Goal: Transaction & Acquisition: Subscribe to service/newsletter

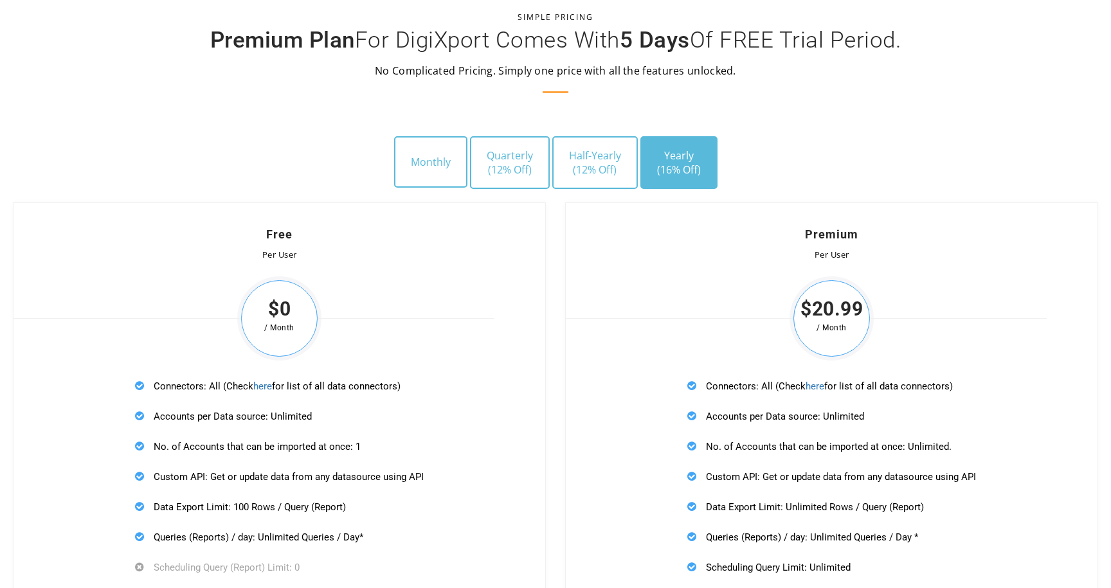
scroll to position [3644, 0]
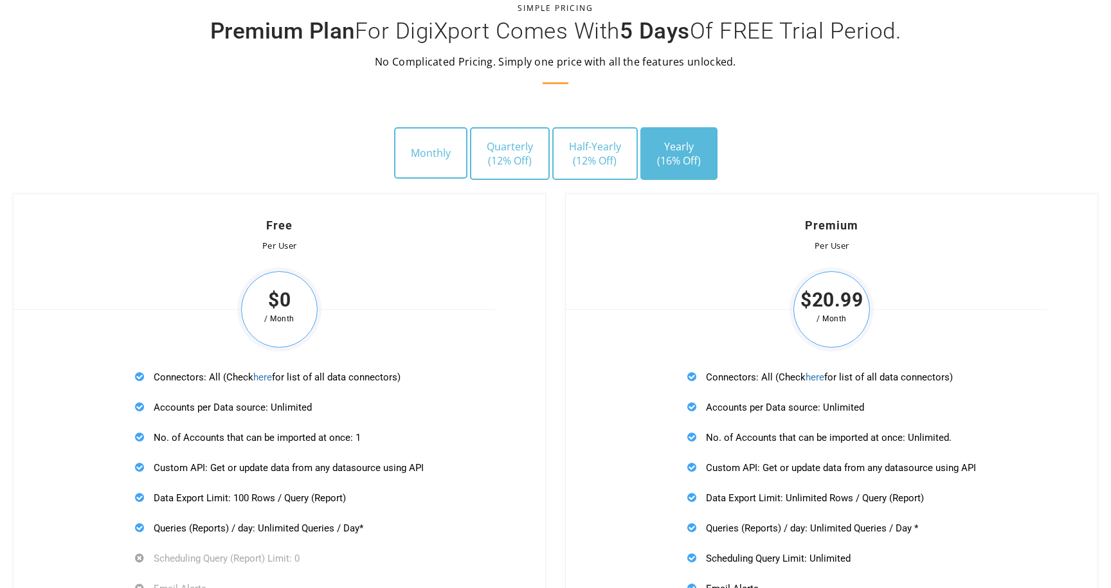
click at [677, 154] on span "(16% Off)" at bounding box center [679, 161] width 44 height 14
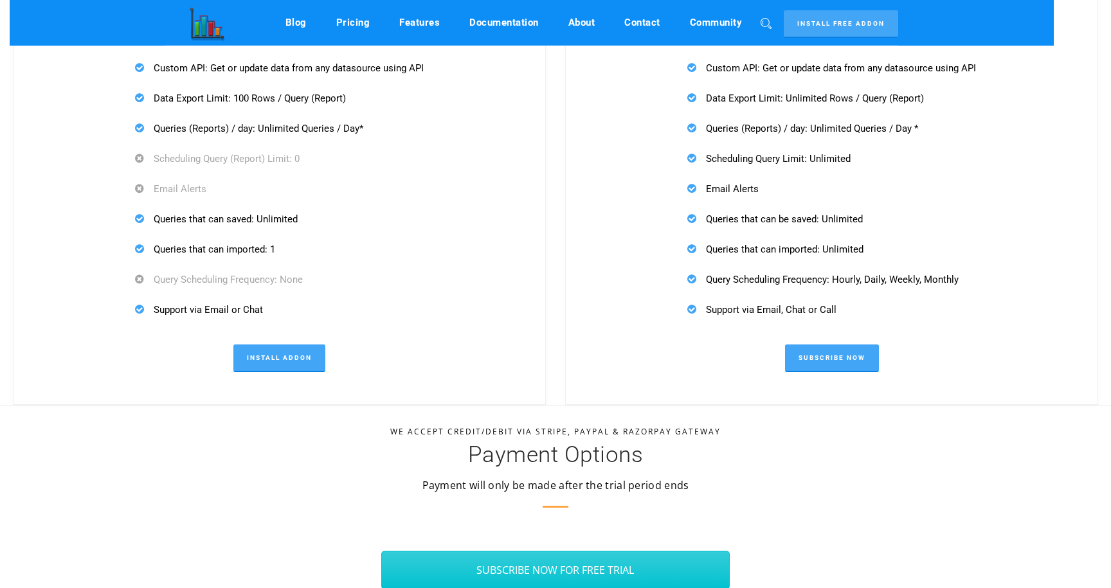
scroll to position [4039, 0]
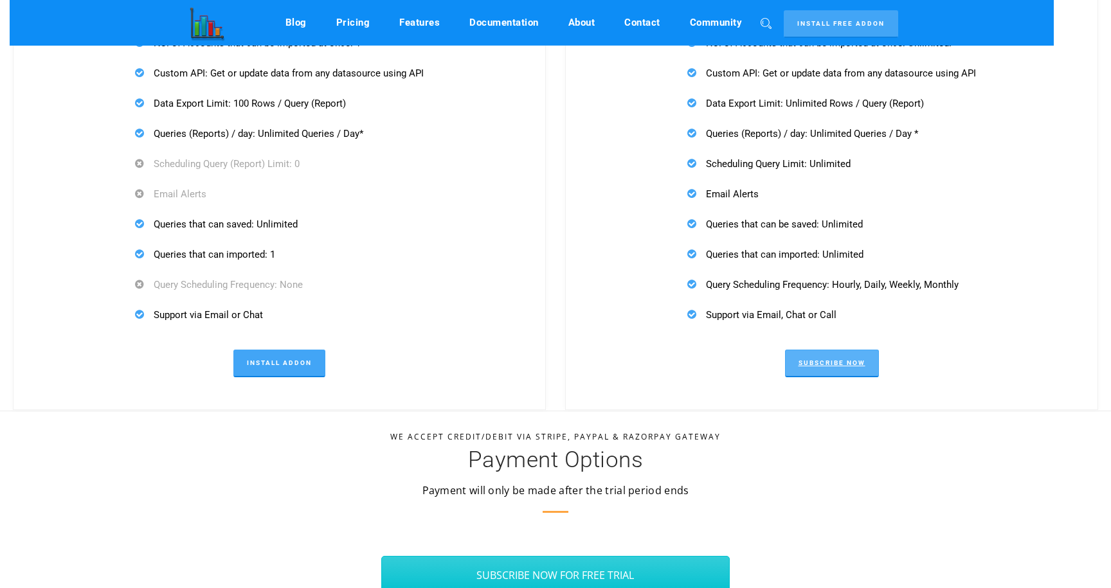
click at [816, 355] on link "Subscribe Now" at bounding box center [832, 364] width 94 height 28
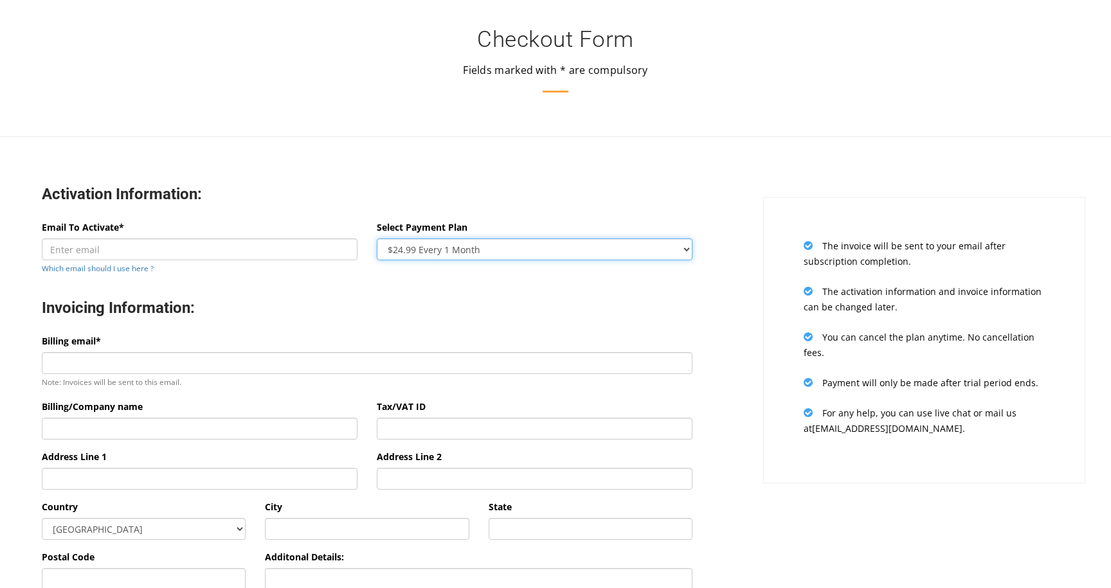
click at [688, 244] on select "$24.99 Every 1 Month $65.97 Every 3 Month ($21.99 / Month) $131.95 Every 6 Mont…" at bounding box center [535, 249] width 316 height 22
select select "oneyear"
click at [377, 238] on select "$24.99 Every 1 Month $65.97 Every 3 Month ($21.99 / Month) $131.95 Every 6 Mont…" at bounding box center [535, 249] width 316 height 22
click at [547, 316] on h3 "Invoicing Information:" at bounding box center [367, 308] width 650 height 20
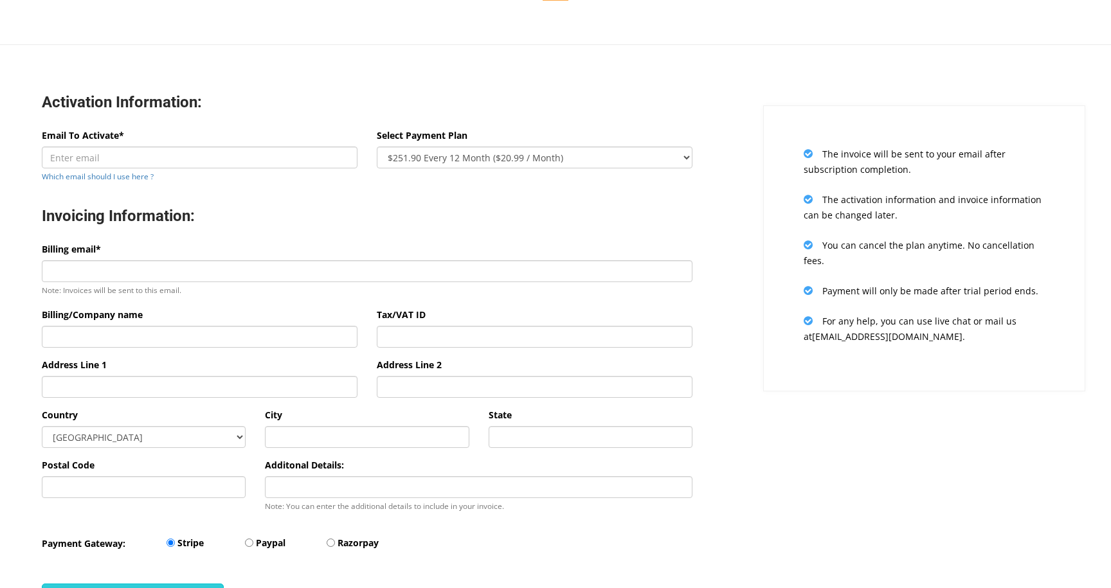
scroll to position [185, 0]
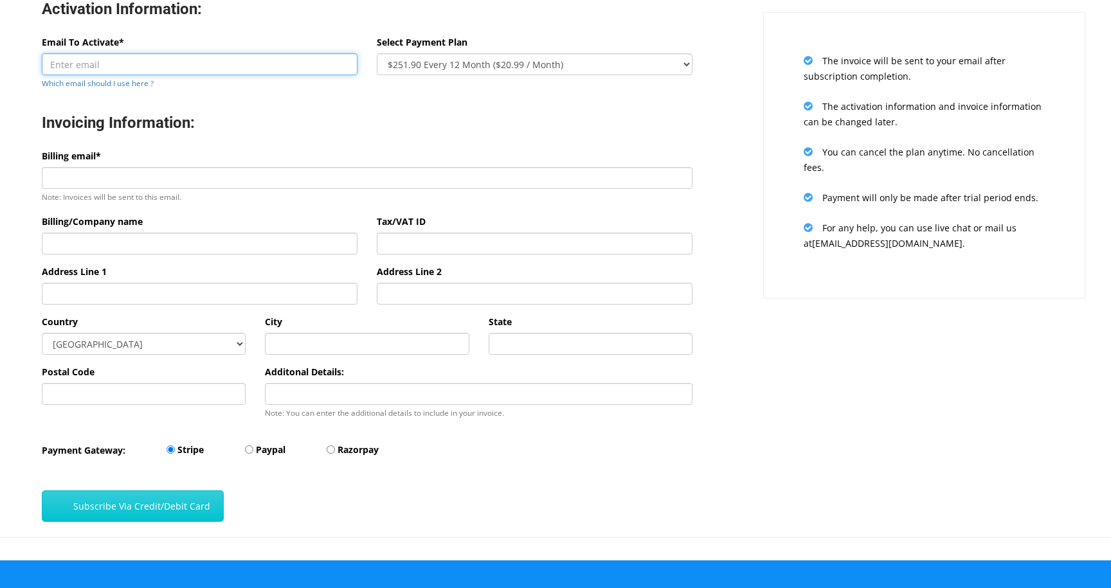
click at [100, 64] on input "Email To Activate*" at bounding box center [200, 64] width 316 height 22
type input "[EMAIL_ADDRESS][DOMAIN_NAME]"
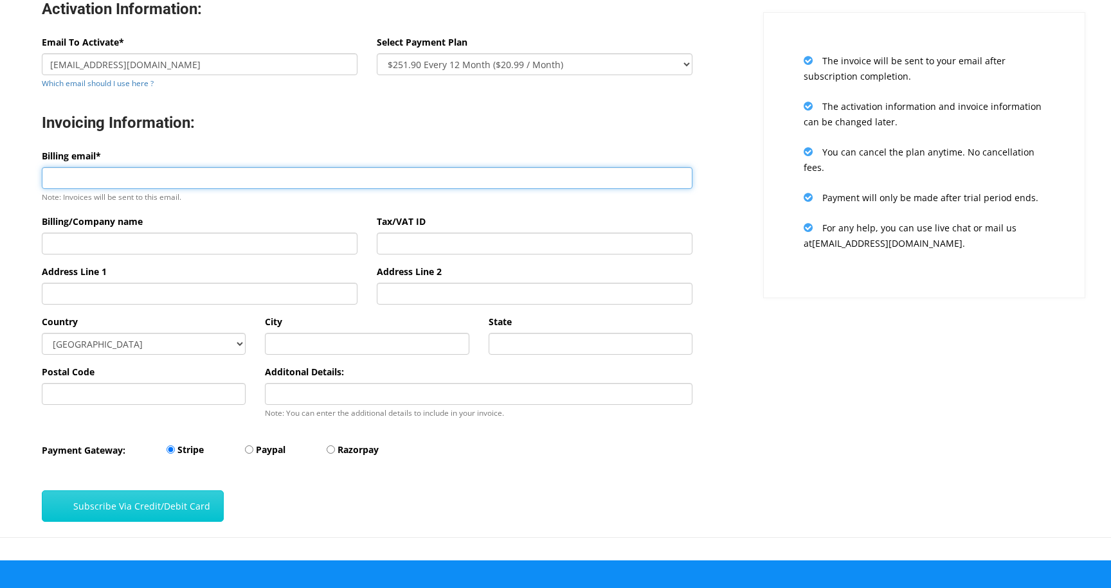
click at [107, 184] on input "Billing email*" at bounding box center [367, 178] width 650 height 22
type input "[EMAIL_ADDRESS][DOMAIN_NAME]"
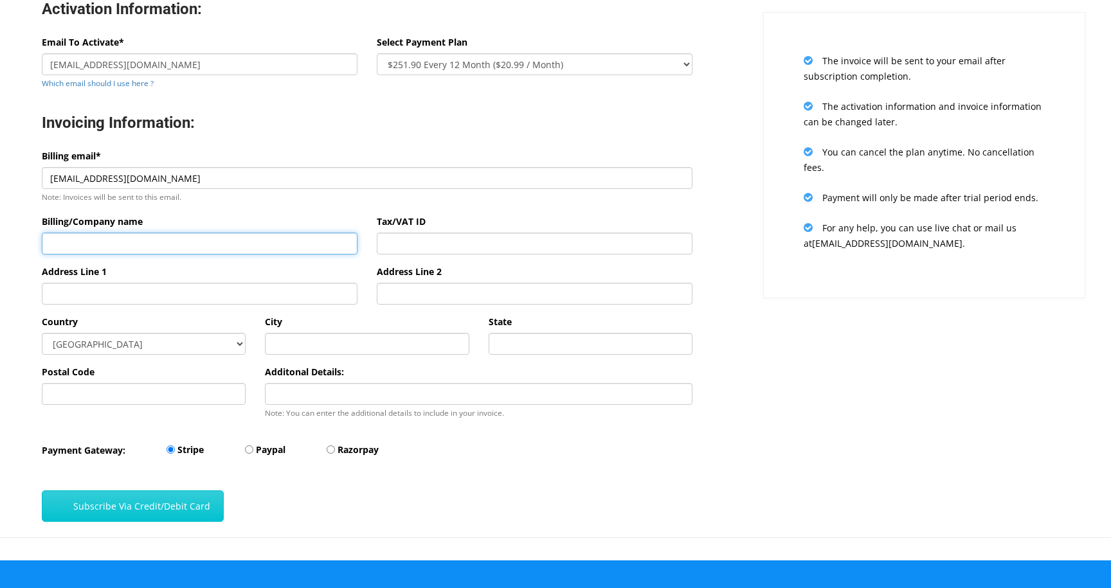
click at [163, 251] on input "Billing/Company name" at bounding box center [200, 244] width 316 height 22
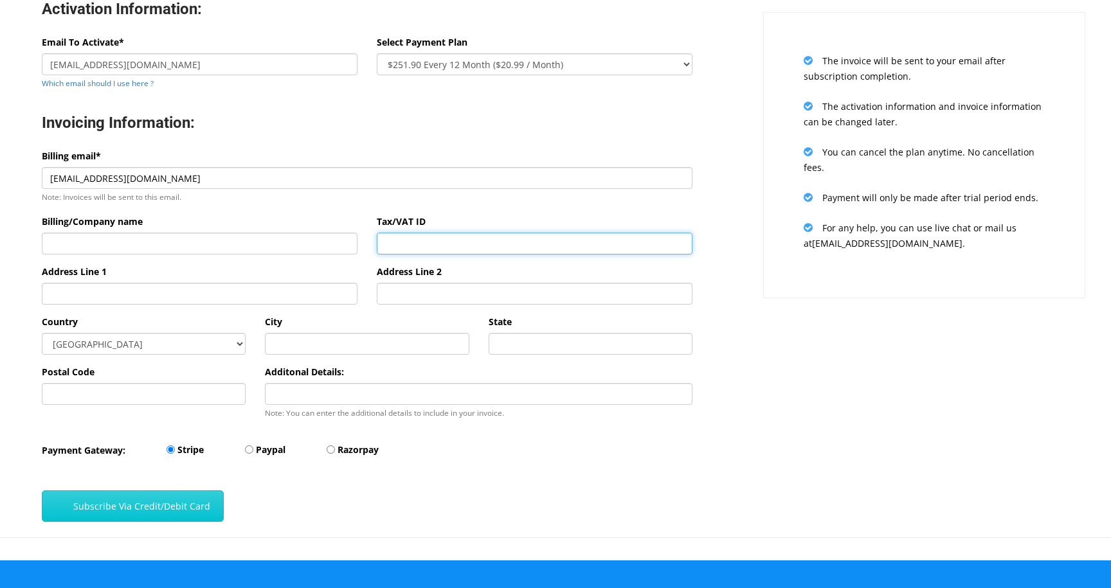
click at [391, 244] on input "Tax/VAT ID" at bounding box center [535, 244] width 316 height 22
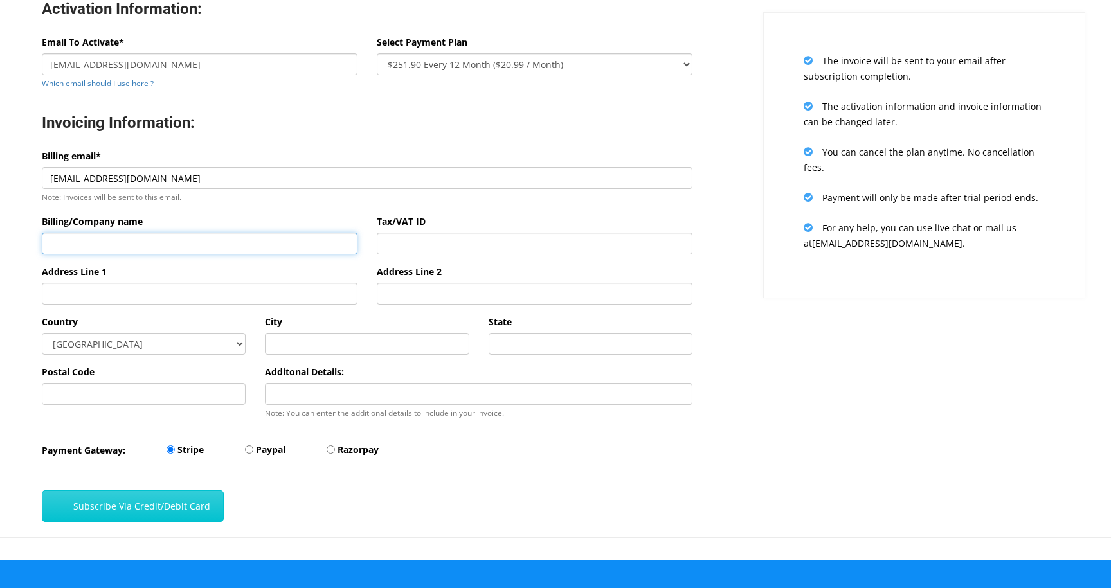
click at [205, 242] on input "Billing/Company name" at bounding box center [200, 244] width 316 height 22
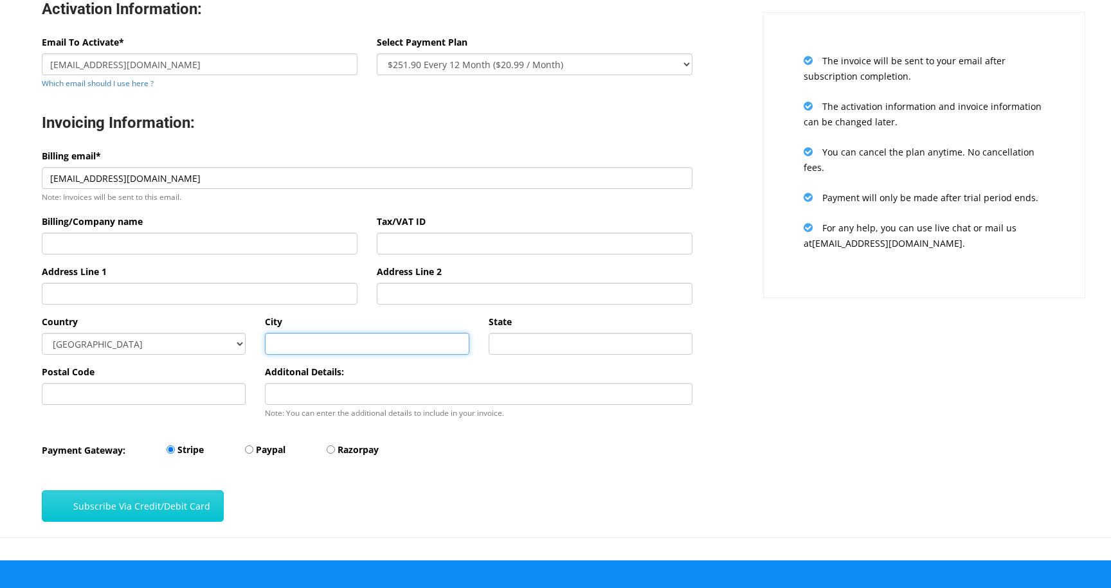
click at [283, 351] on input "text" at bounding box center [367, 344] width 204 height 22
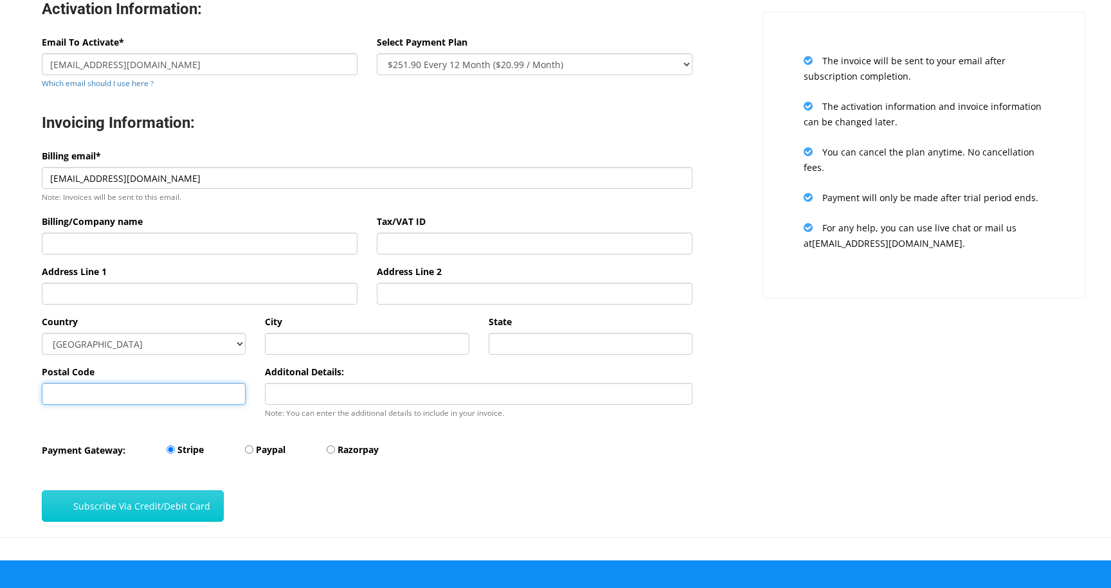
click at [192, 395] on input "Postal Code" at bounding box center [144, 394] width 204 height 22
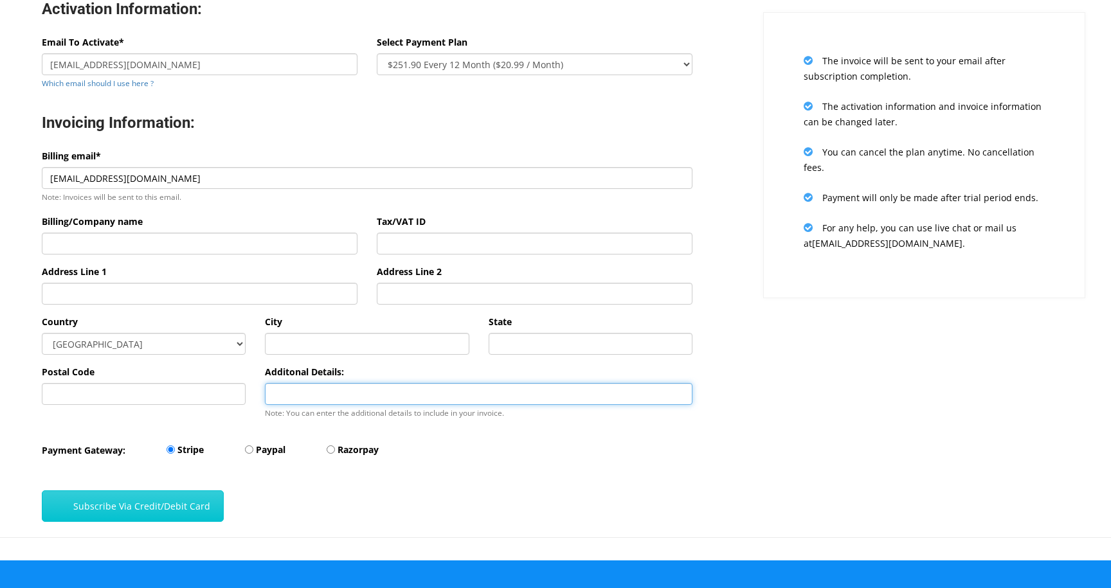
click at [292, 395] on input "Additonal Details:" at bounding box center [478, 394] width 427 height 22
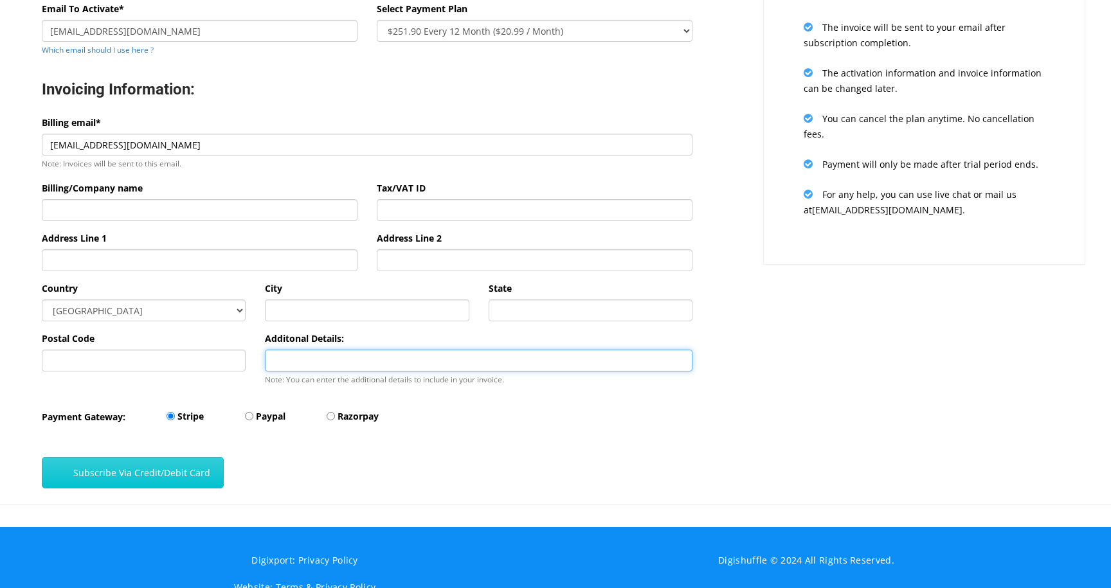
scroll to position [247, 0]
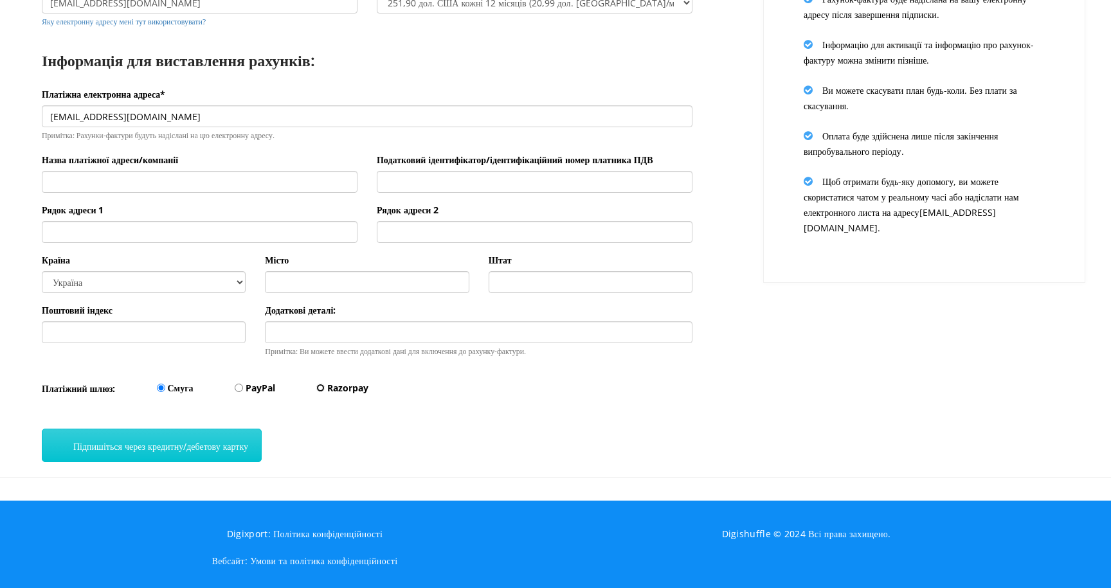
click at [325, 392] on input "Razorpay" at bounding box center [320, 388] width 8 height 8
radio input "true"
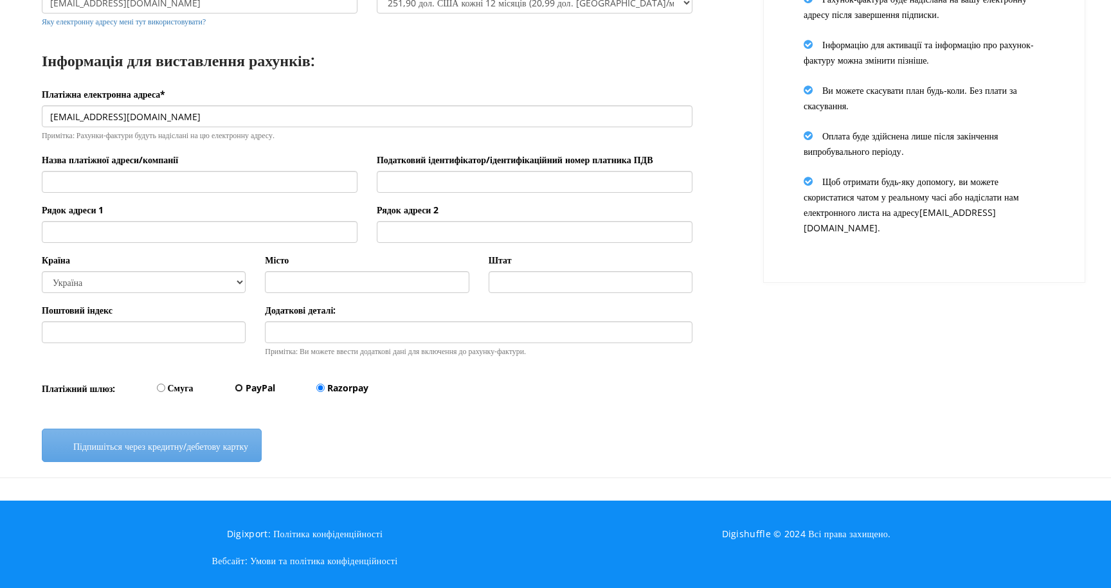
click at [243, 392] on input "PayPal" at bounding box center [239, 388] width 8 height 8
radio input "true"
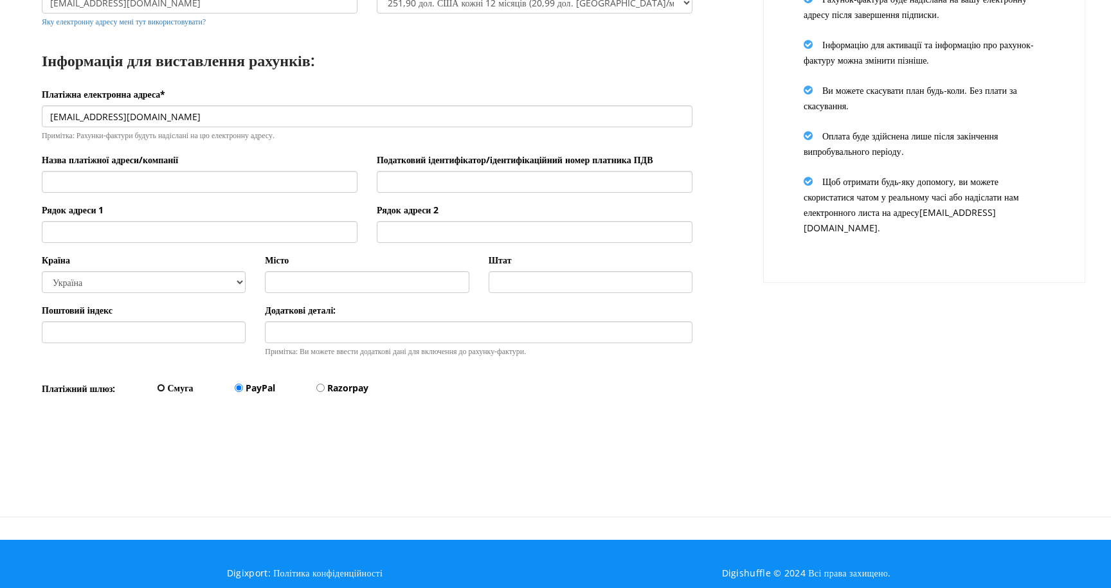
click at [165, 392] on input "Смуга" at bounding box center [161, 388] width 8 height 8
radio input "true"
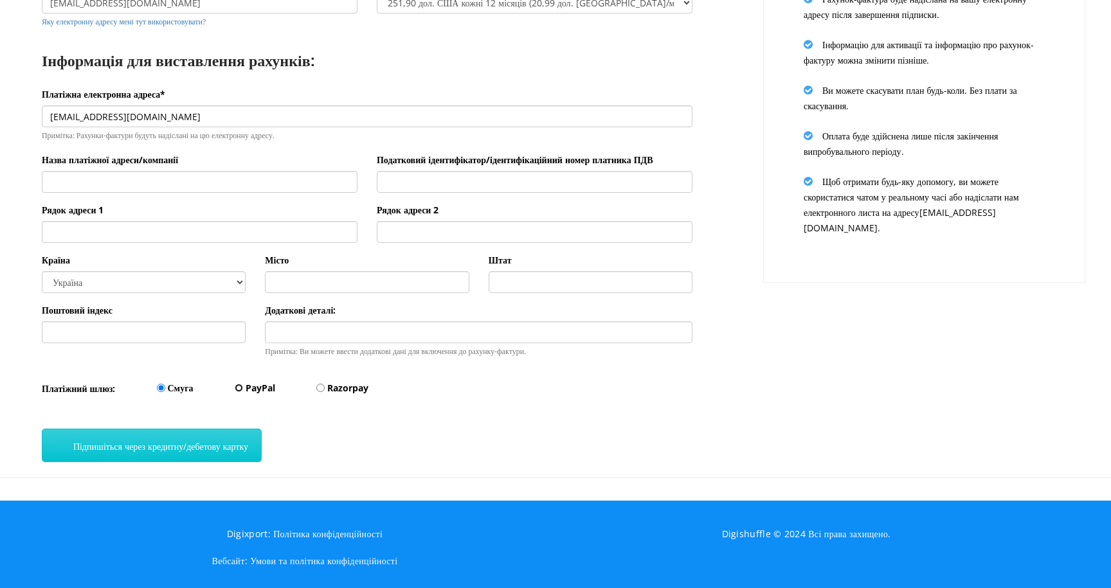
click at [243, 392] on input "PayPal" at bounding box center [239, 388] width 8 height 8
radio input "true"
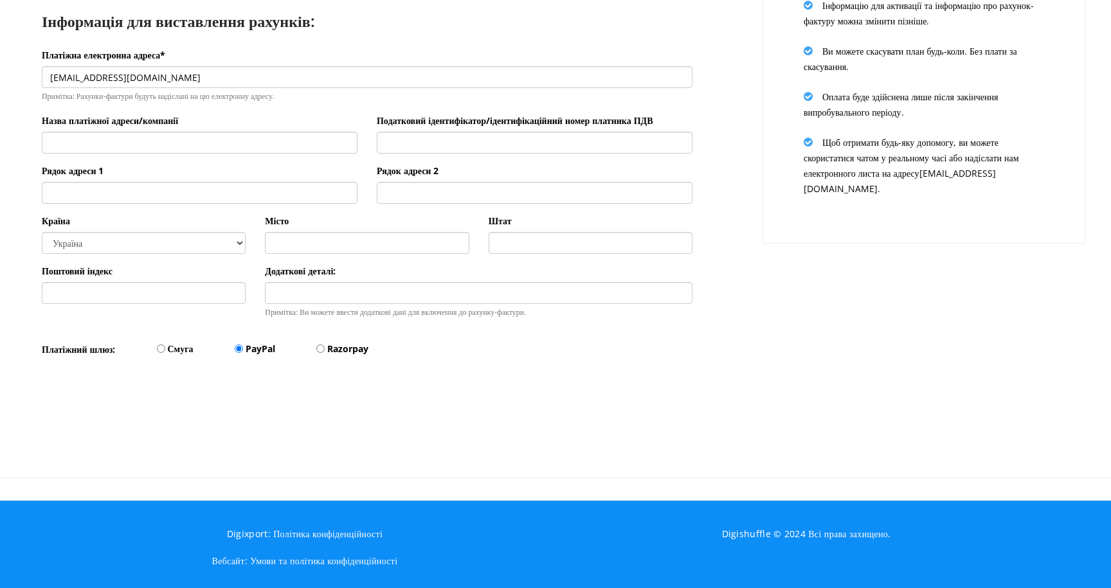
scroll to position [303, 0]
click at [178, 351] on font "Смуга" at bounding box center [181, 349] width 26 height 12
click at [165, 351] on input "Смуга" at bounding box center [161, 349] width 8 height 8
radio input "true"
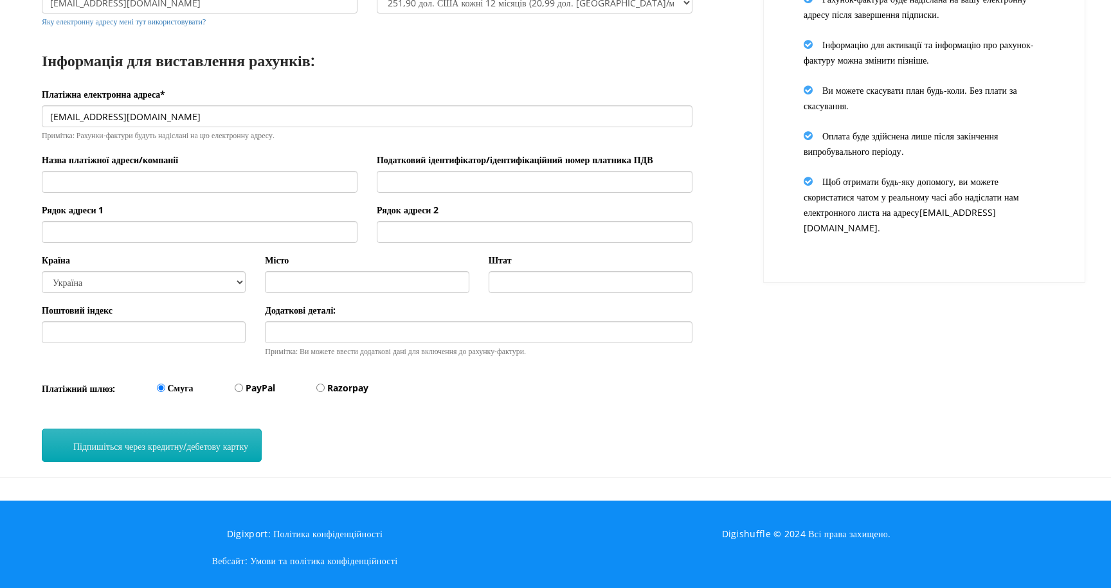
click at [136, 451] on font "Підпишіться через кредитну/дебетову картку" at bounding box center [160, 446] width 175 height 12
click at [243, 388] on input "PayPal" at bounding box center [239, 388] width 8 height 8
radio input "true"
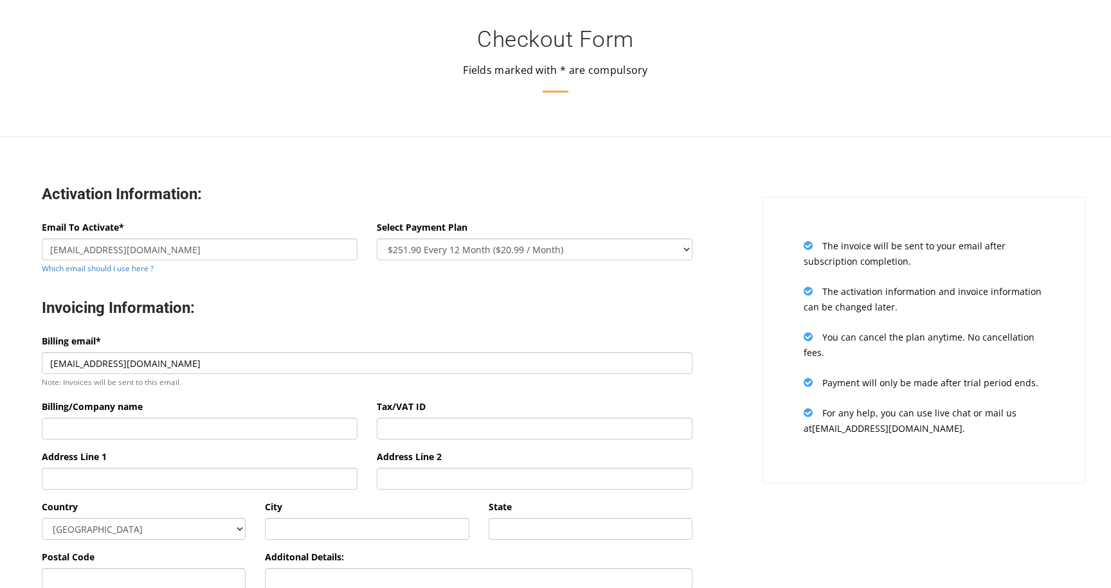
select select "oneyear"
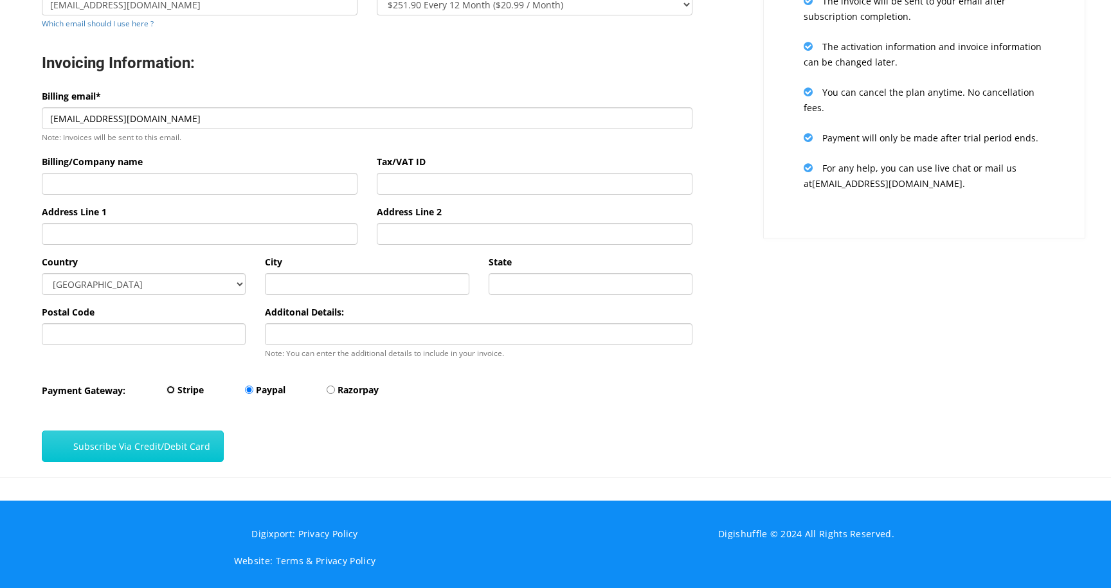
click at [172, 391] on input "Stripe" at bounding box center [170, 390] width 8 height 8
radio input "true"
click at [330, 392] on input "Razorpay" at bounding box center [331, 390] width 8 height 8
radio input "true"
click at [150, 442] on button "Subscribe Via Credit/Debit Card" at bounding box center [133, 446] width 182 height 31
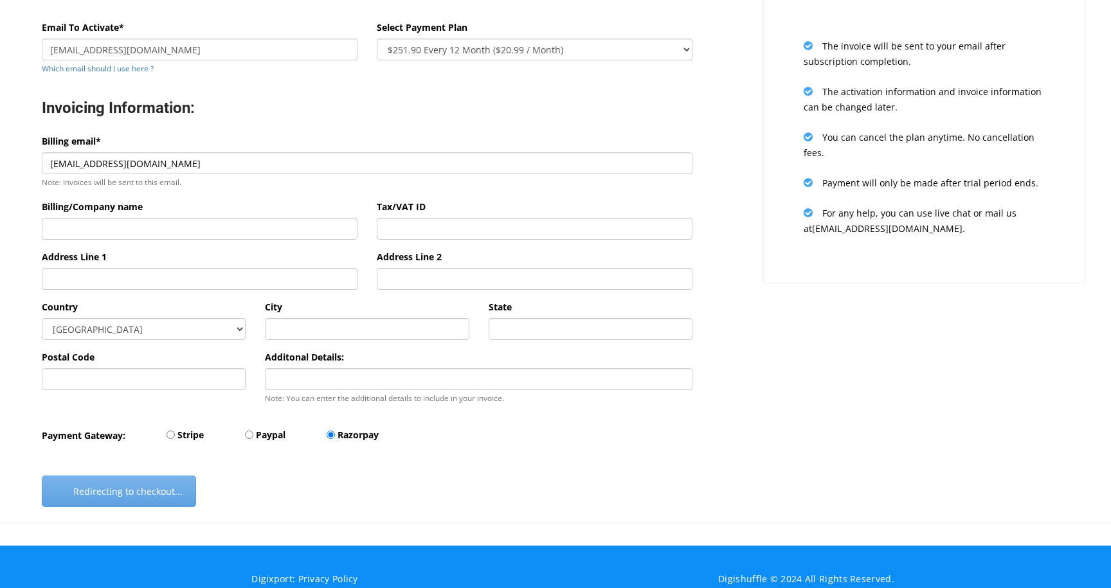
scroll to position [201, 0]
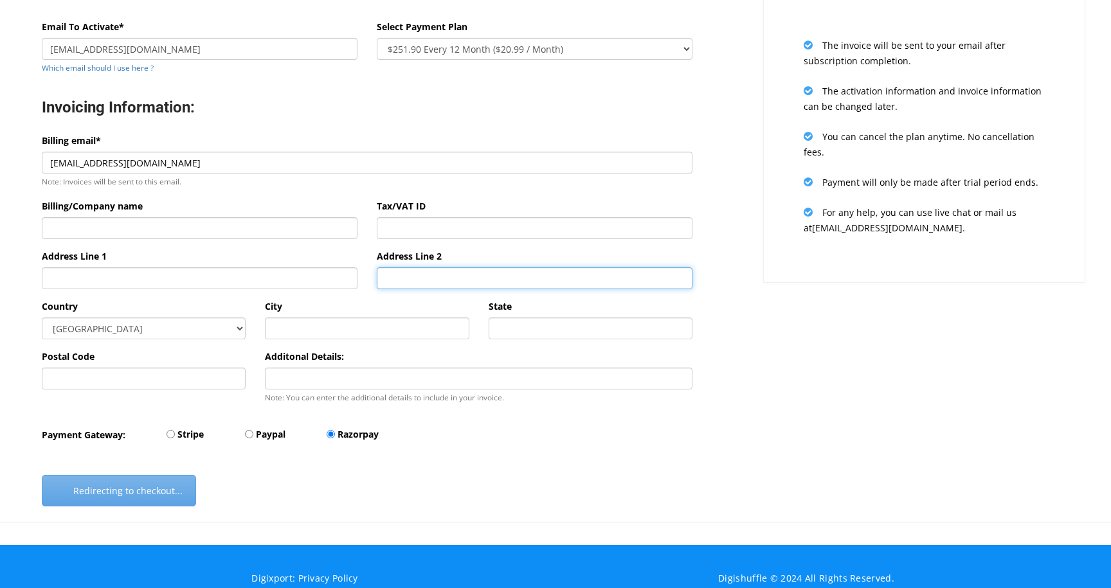
click at [391, 282] on input "Address Line 2" at bounding box center [535, 278] width 316 height 22
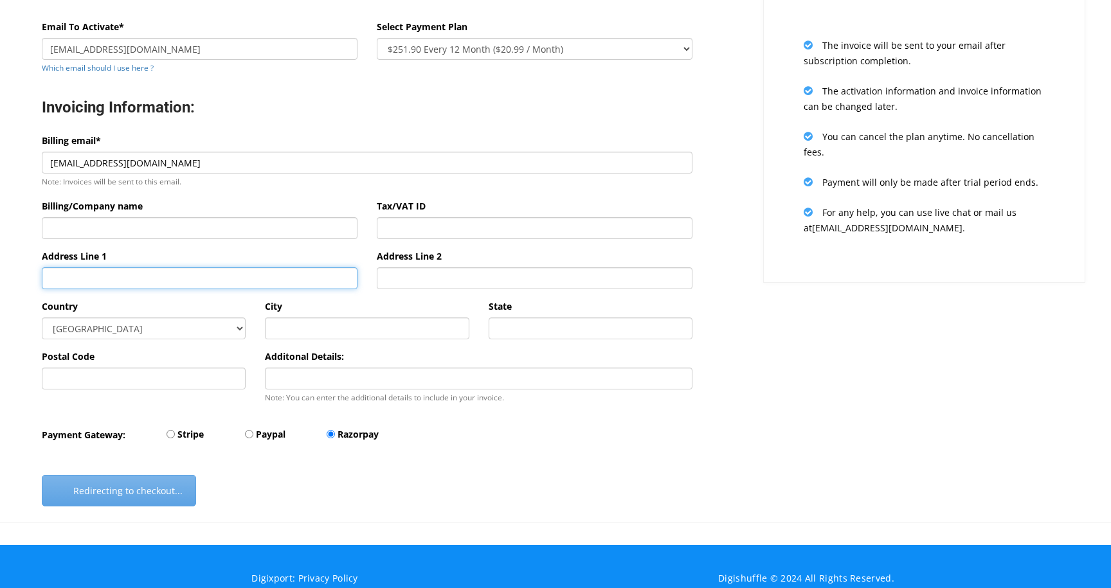
click at [226, 285] on input "Address Line 1" at bounding box center [200, 278] width 316 height 22
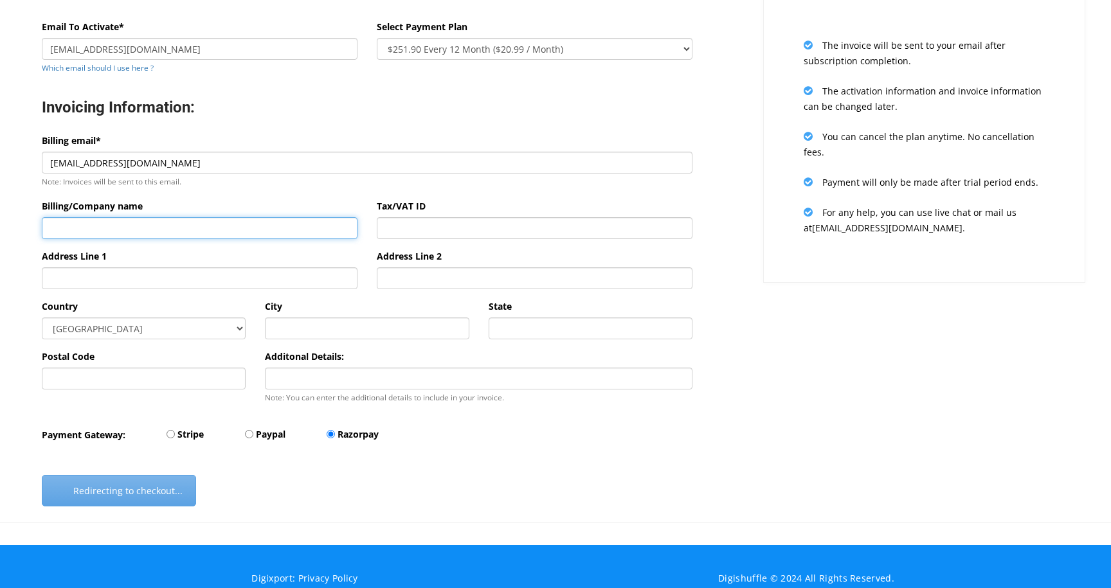
click at [229, 219] on input "Billing/Company name" at bounding box center [200, 228] width 316 height 22
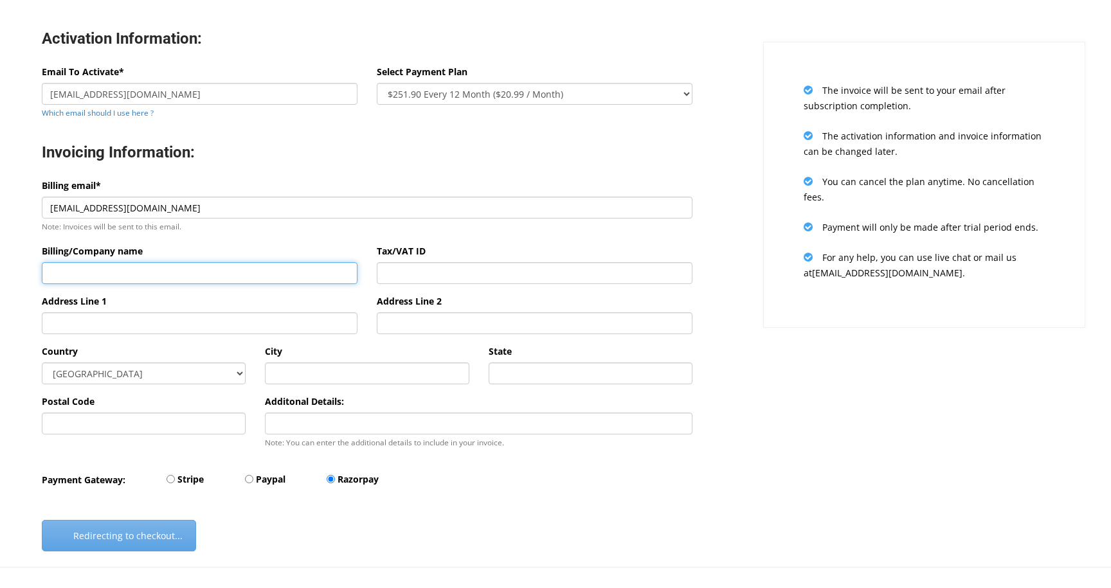
scroll to position [151, 0]
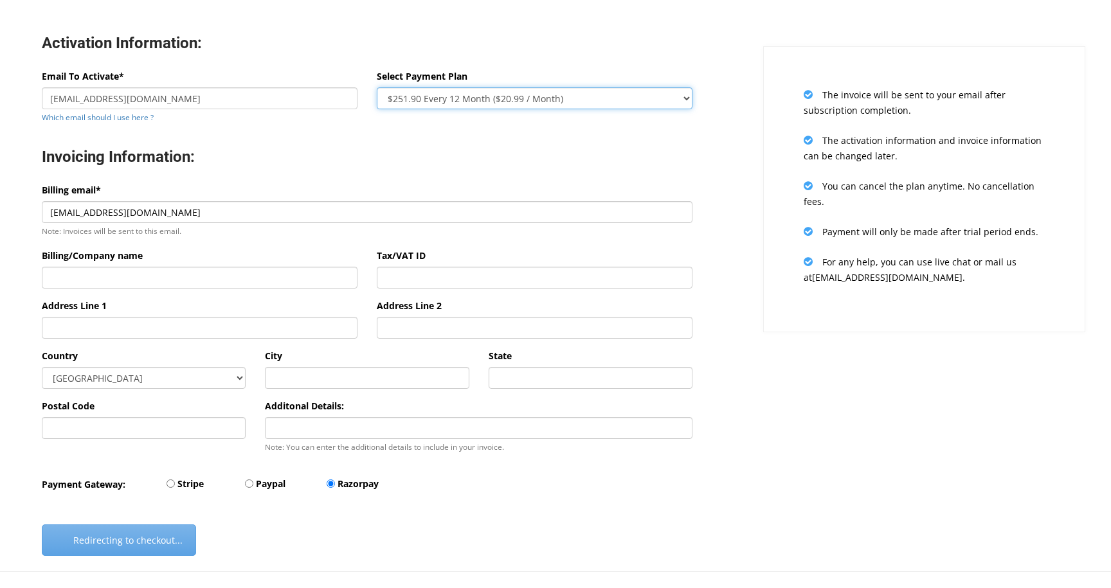
click at [678, 103] on select "$24.99 Every 1 Month $65.97 Every 3 Month ($21.99 / Month) $131.95 Every 6 Mont…" at bounding box center [535, 98] width 316 height 22
click at [377, 87] on select "$24.99 Every 1 Month $65.97 Every 3 Month ($21.99 / Month) $131.95 Every 6 Mont…" at bounding box center [535, 98] width 316 height 22
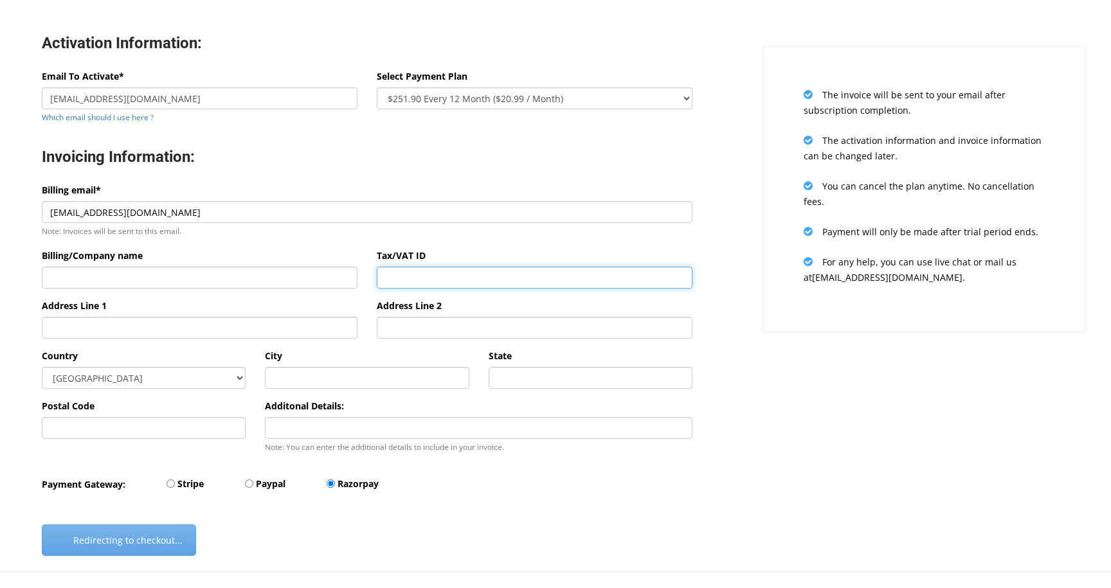
click at [415, 275] on input "Tax/VAT ID" at bounding box center [535, 278] width 316 height 22
click at [246, 285] on input "Billing/Company name" at bounding box center [200, 278] width 316 height 22
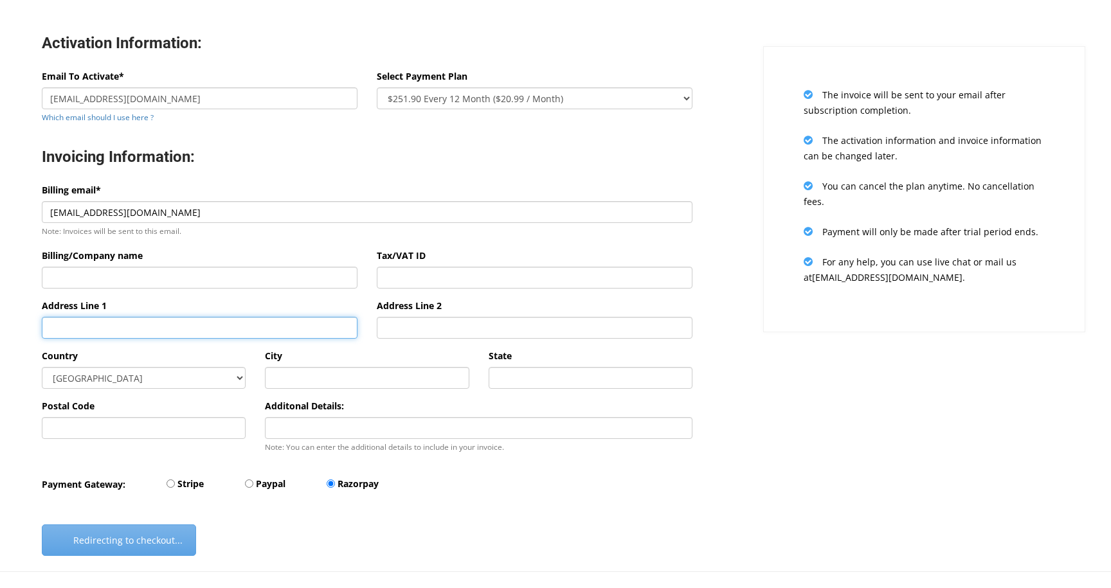
click at [259, 331] on input "Address Line 1" at bounding box center [200, 328] width 316 height 22
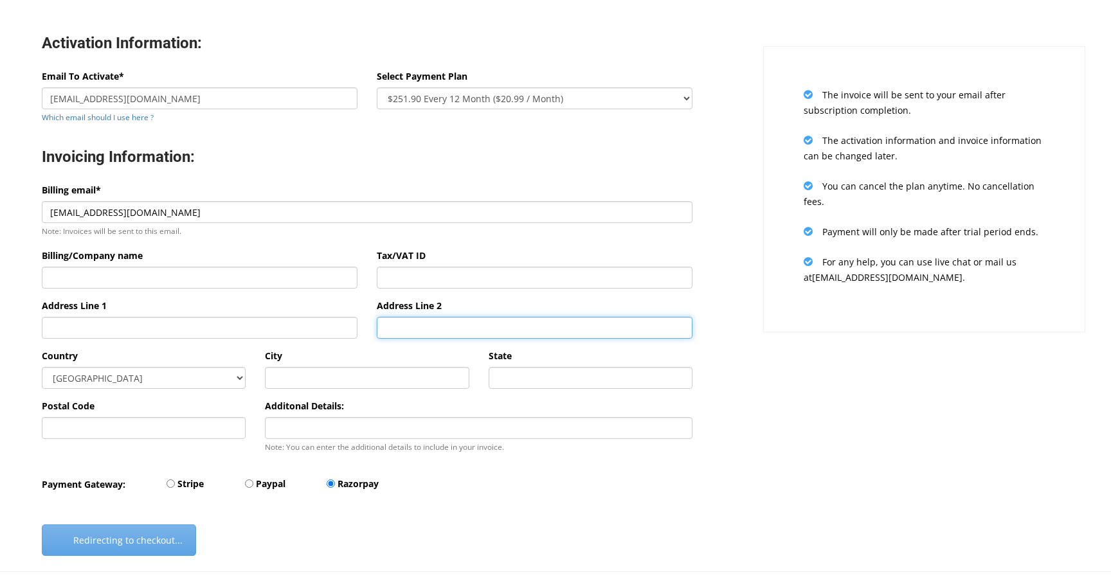
click at [424, 334] on input "Address Line 2" at bounding box center [535, 328] width 316 height 22
